Goal: Find specific page/section

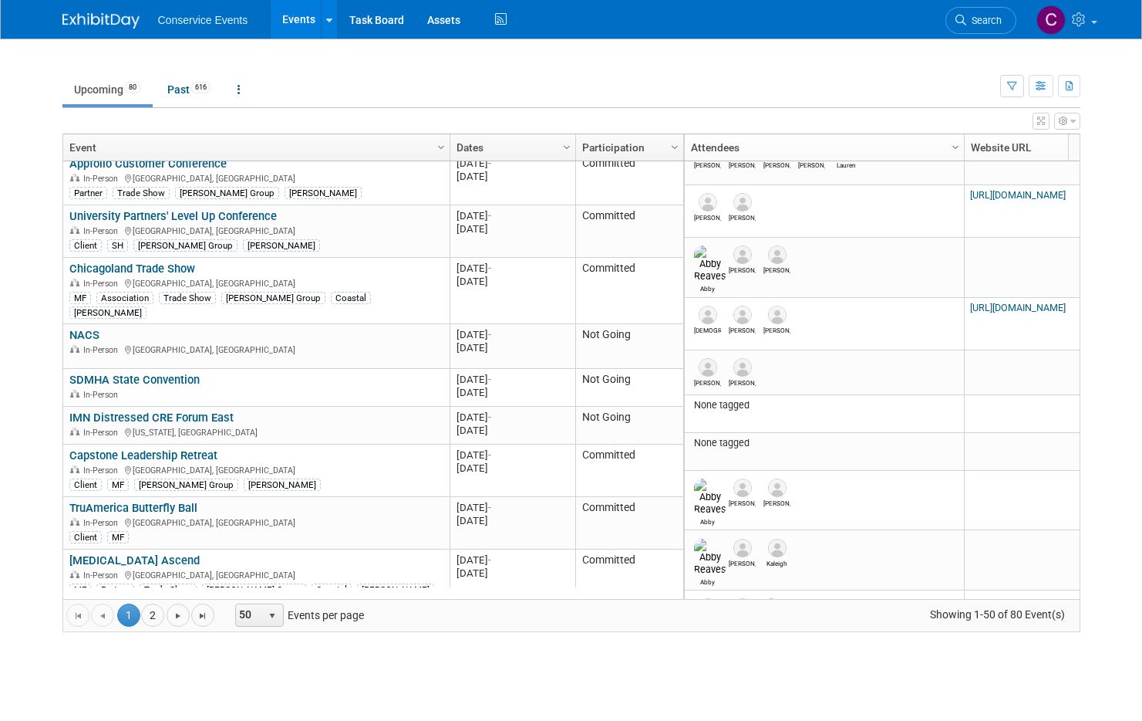
scroll to position [1073, 0]
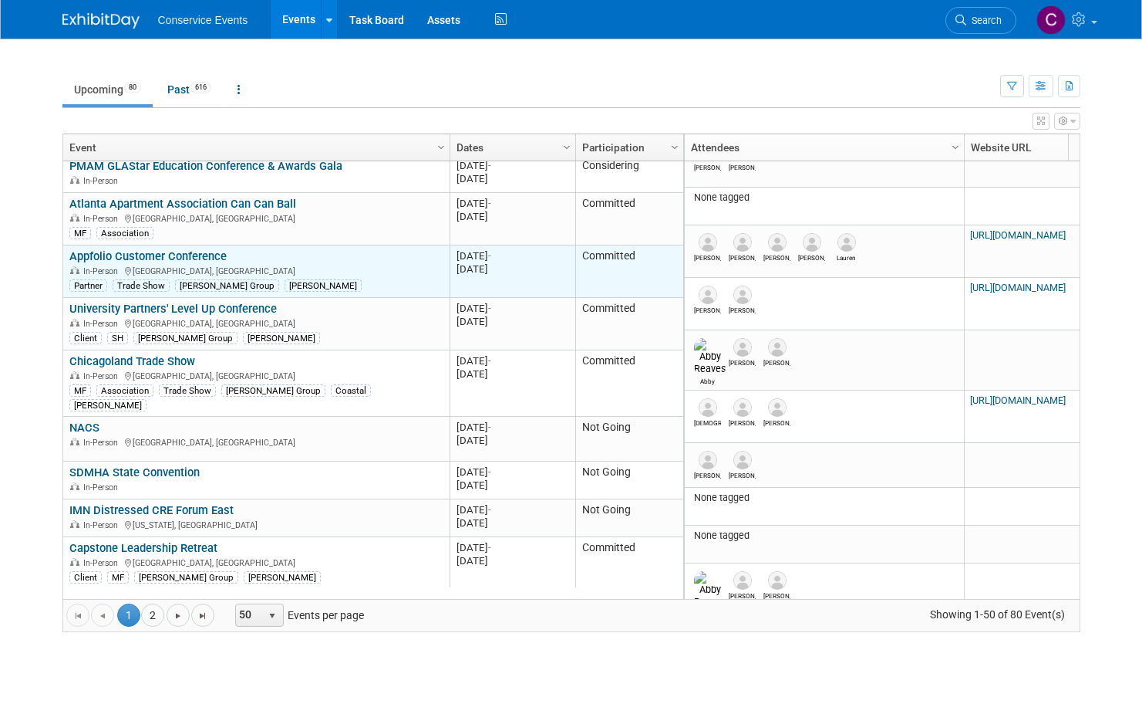
click at [205, 249] on link "Appfolio Customer Conference" at bounding box center [147, 256] width 157 height 14
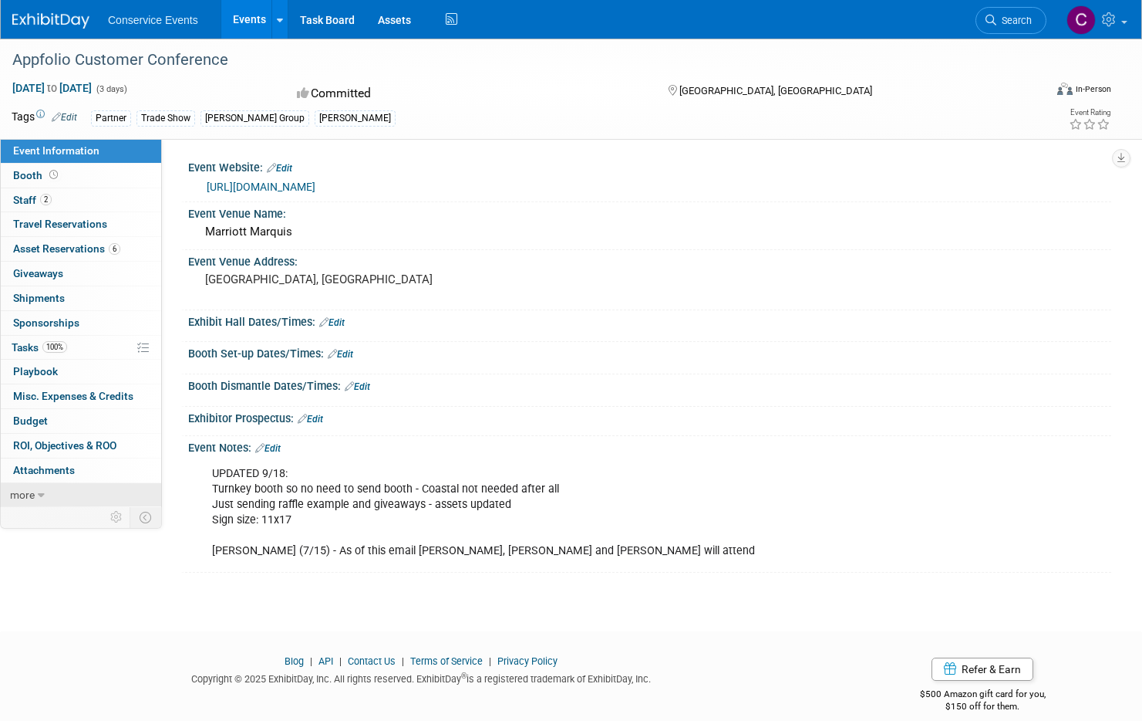
click at [95, 495] on link "more" at bounding box center [81, 495] width 160 height 24
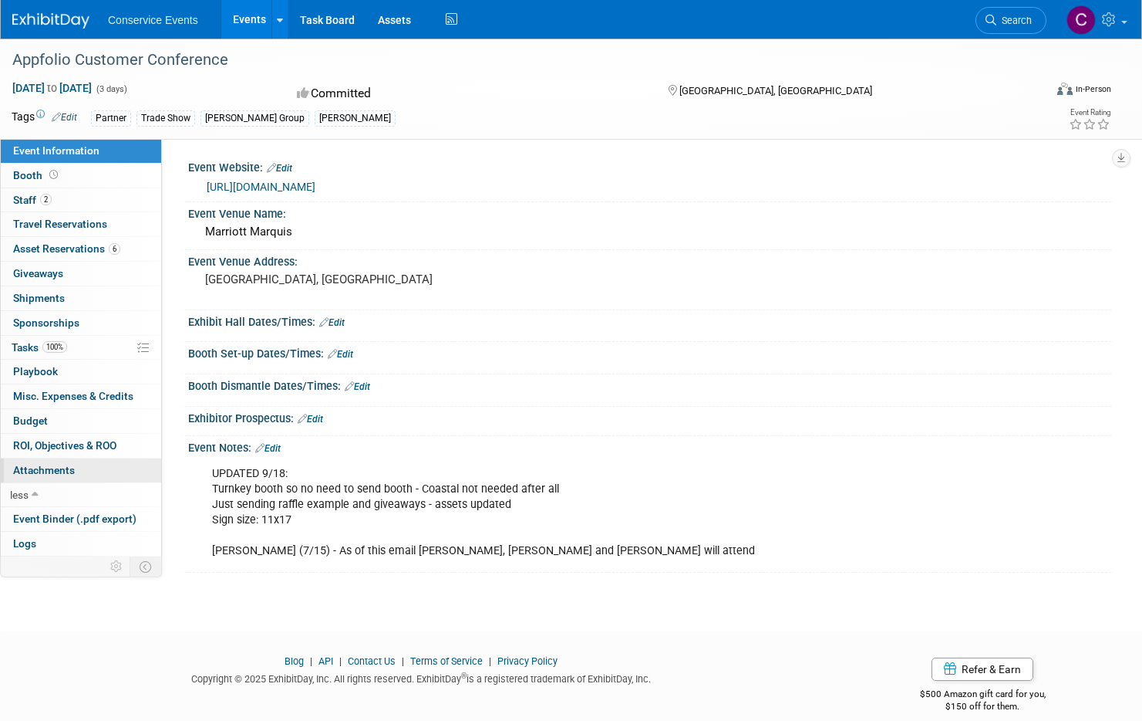
click at [93, 471] on link "0 Attachments 0" at bounding box center [81, 470] width 160 height 24
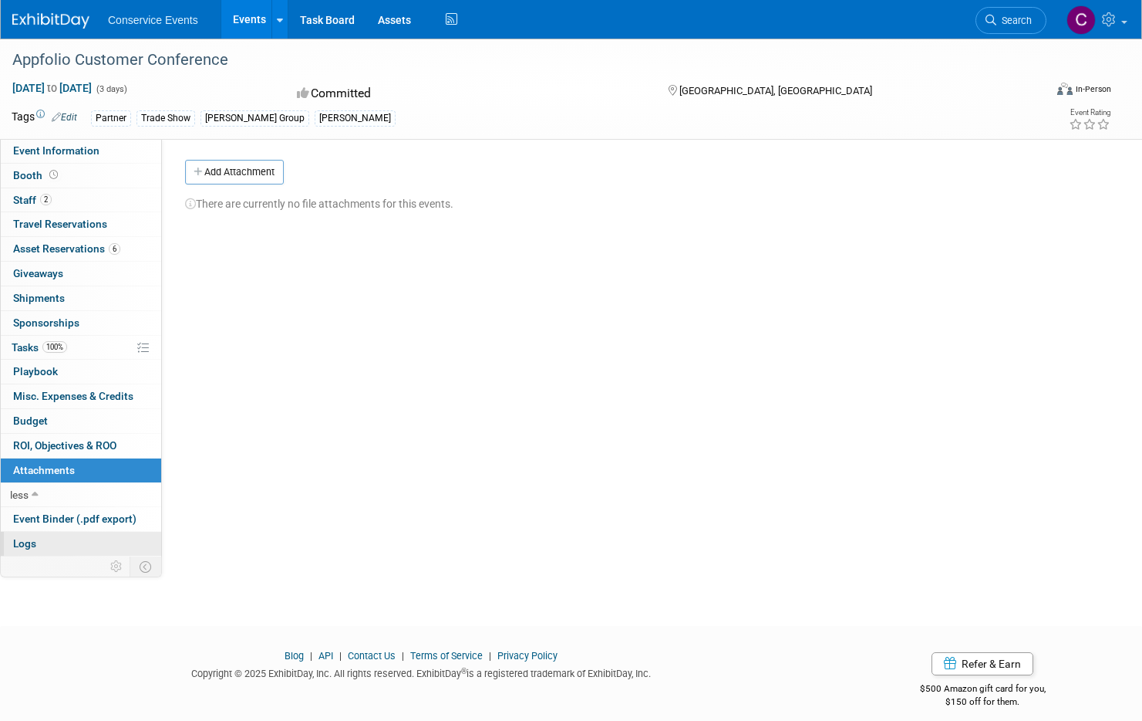
click at [106, 538] on link "Logs" at bounding box center [81, 544] width 160 height 24
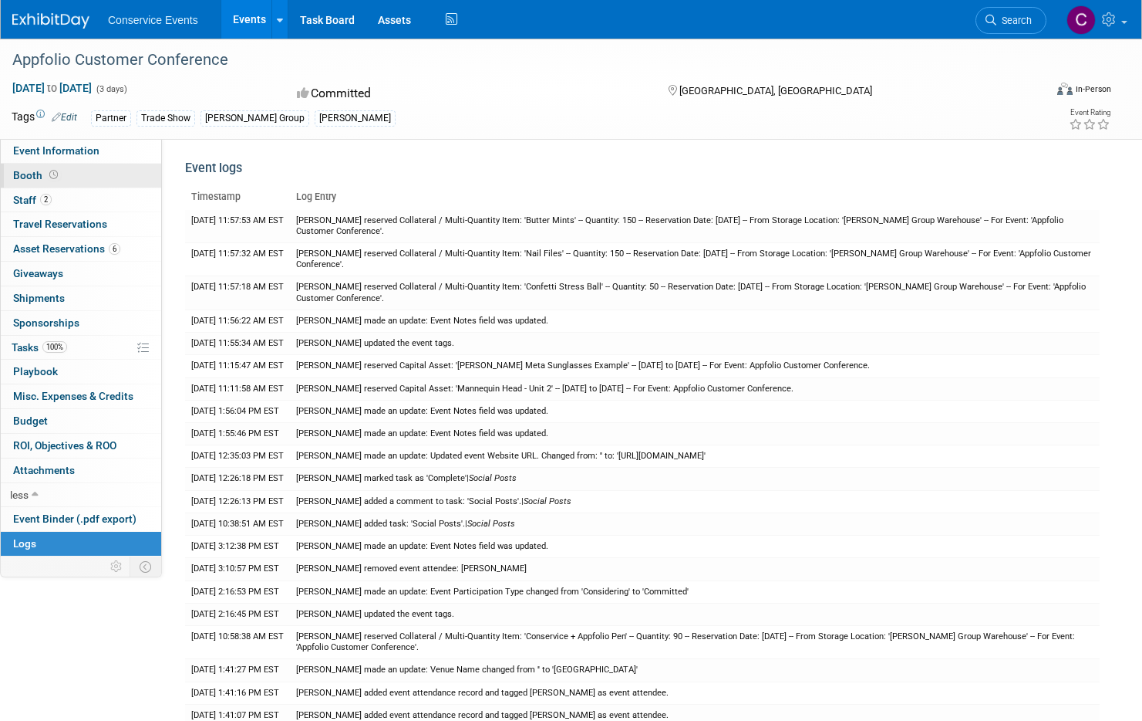
click at [71, 181] on link "Booth" at bounding box center [81, 176] width 160 height 24
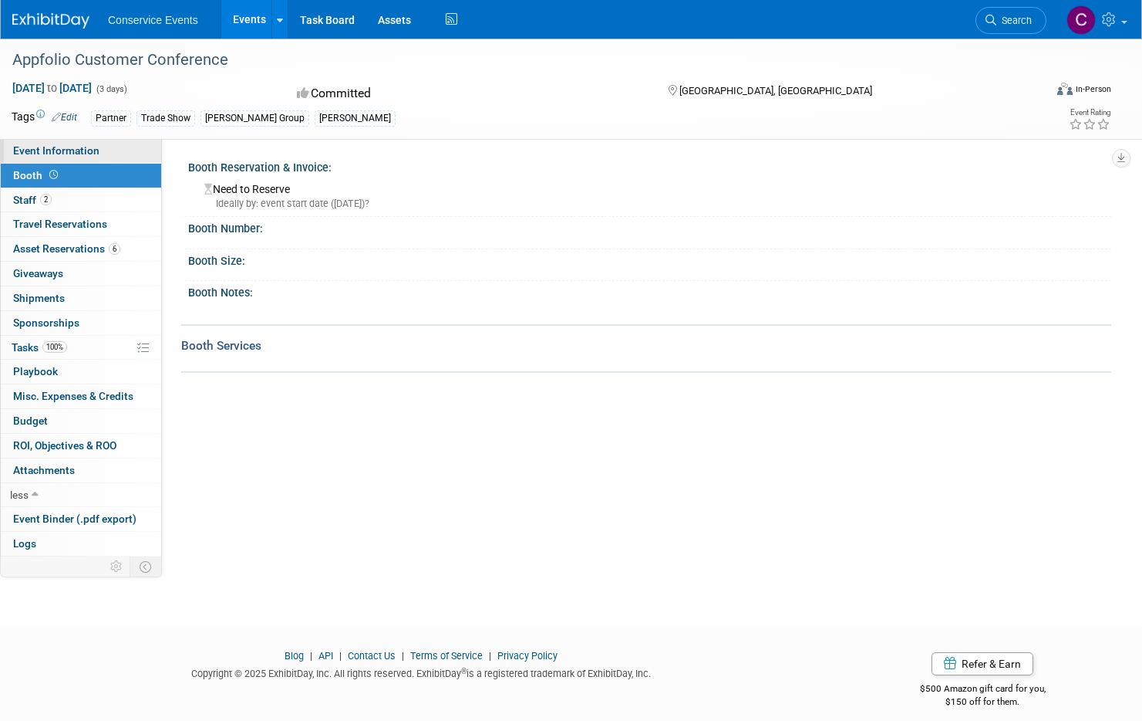
click at [73, 153] on span "Event Information" at bounding box center [56, 150] width 86 height 12
